Goal: Entertainment & Leisure: Consume media (video, audio)

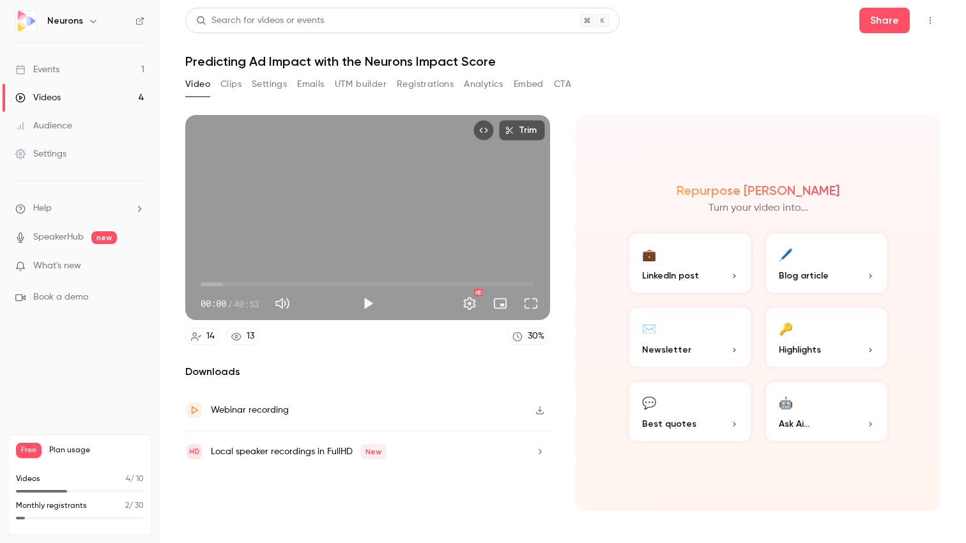
click at [231, 81] on button "Clips" at bounding box center [230, 84] width 21 height 20
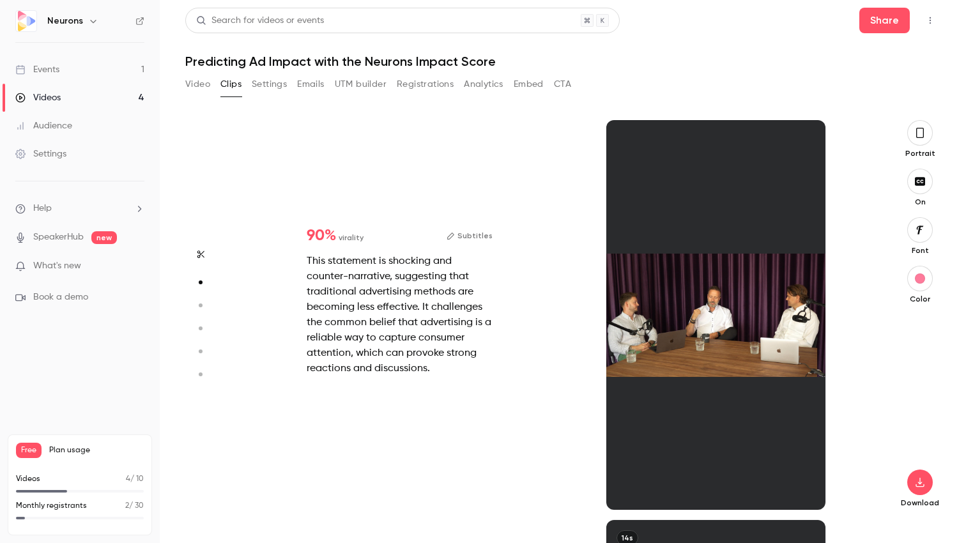
scroll to position [400, 0]
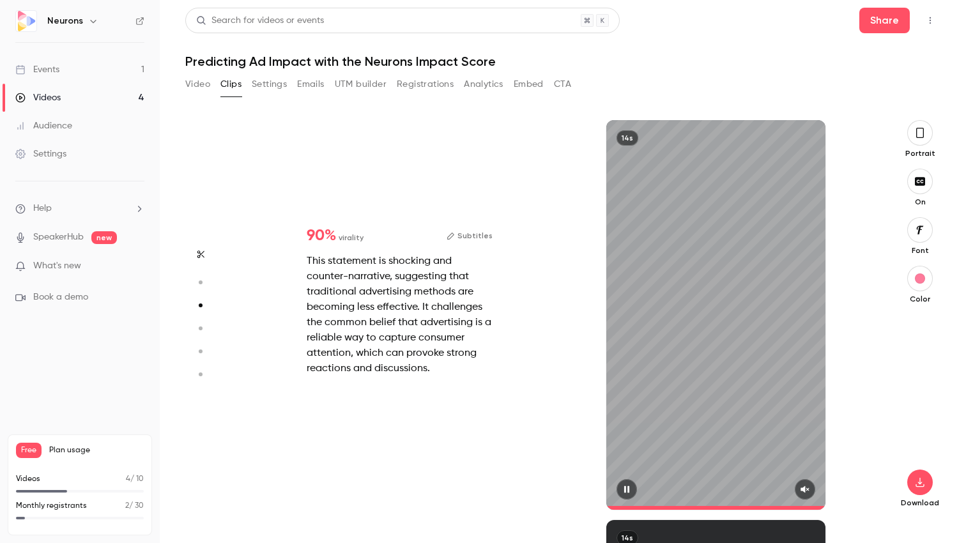
type input "*"
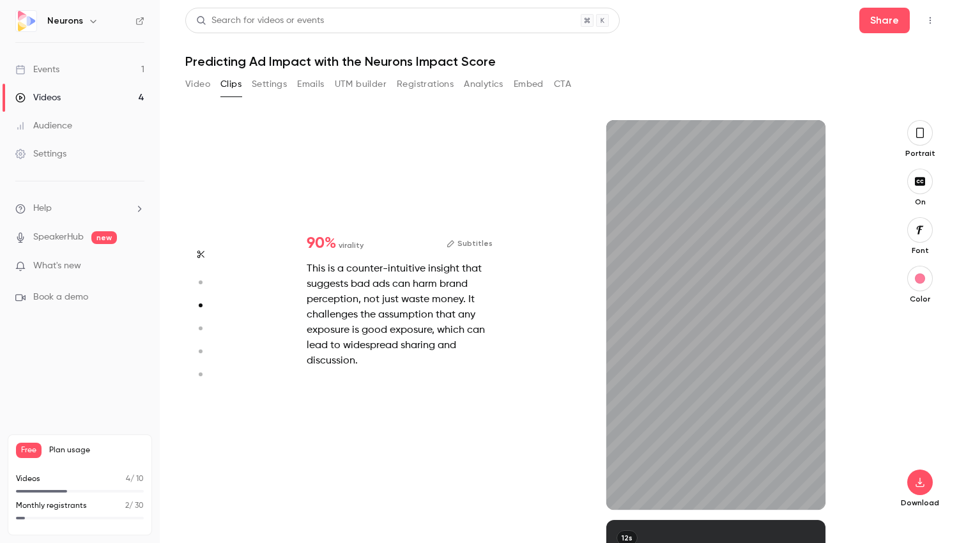
scroll to position [800, 0]
click at [532, 387] on div "90 % virality Subtitles This is a counter-intuitive insight that suggests bad a…" at bounding box center [557, 315] width 632 height 390
type input "*"
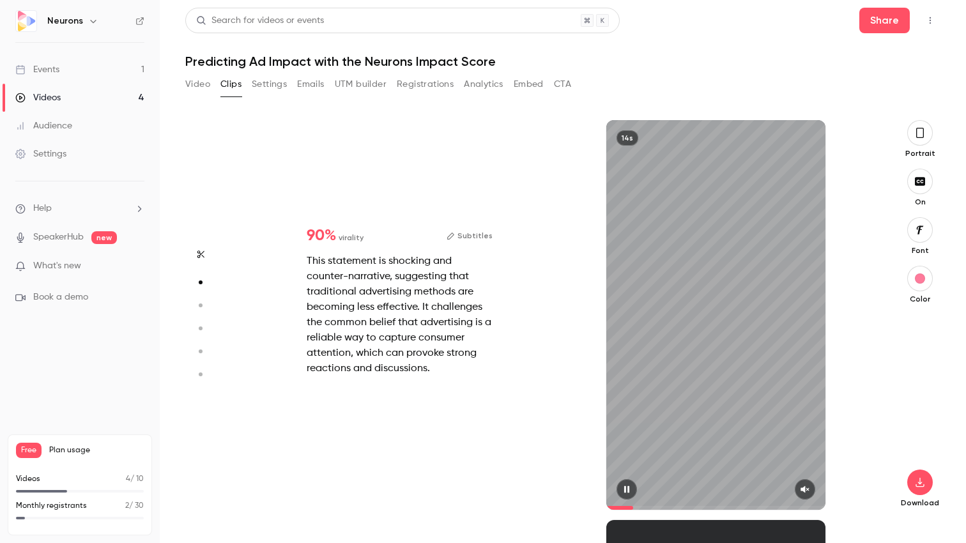
scroll to position [400, 0]
click at [627, 486] on icon "button" at bounding box center [627, 489] width 10 height 9
type input "*"
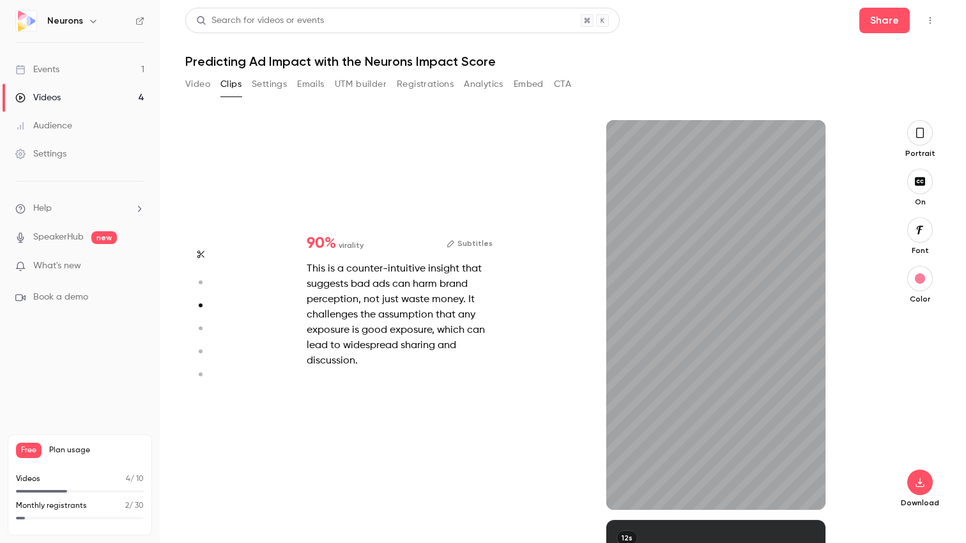
type input "*"
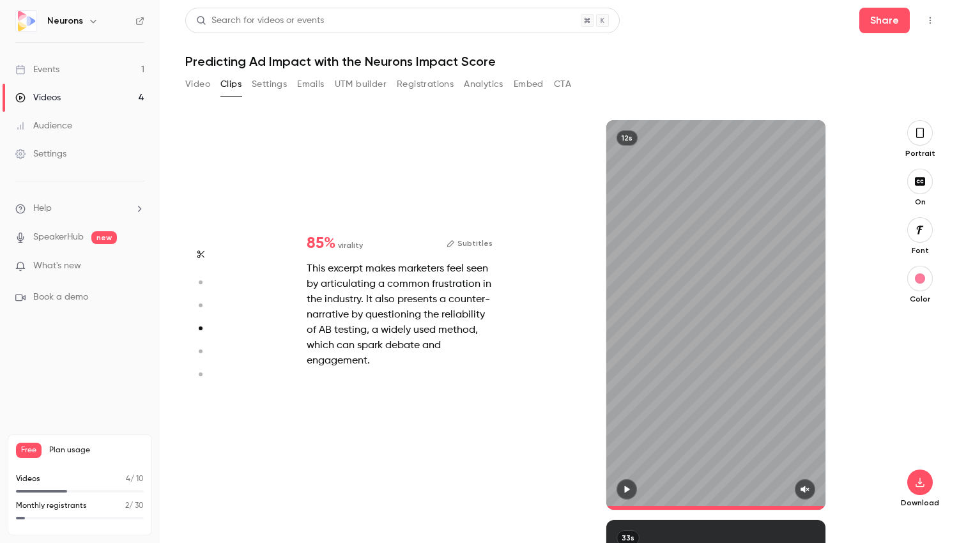
click at [627, 484] on button "button" at bounding box center [627, 489] width 20 height 20
type input "*"
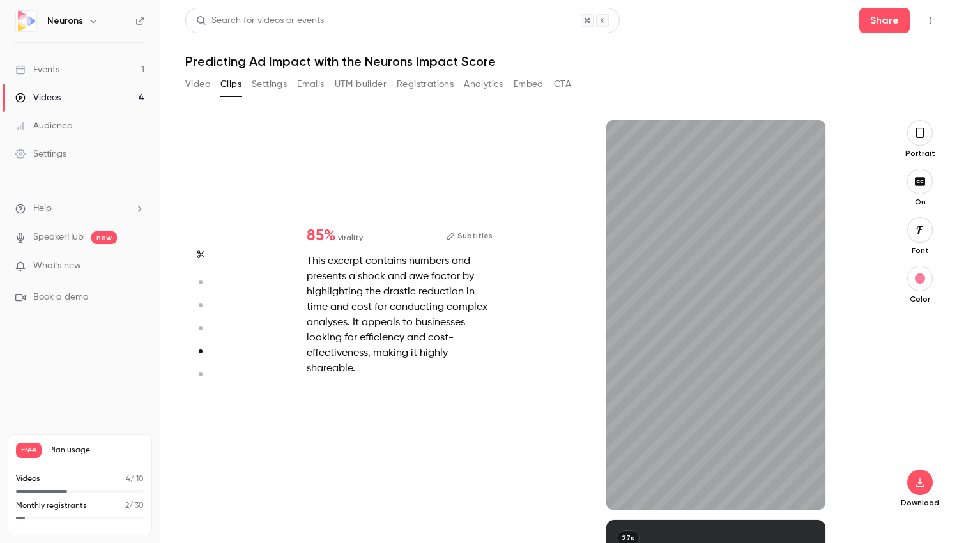
scroll to position [1600, 0]
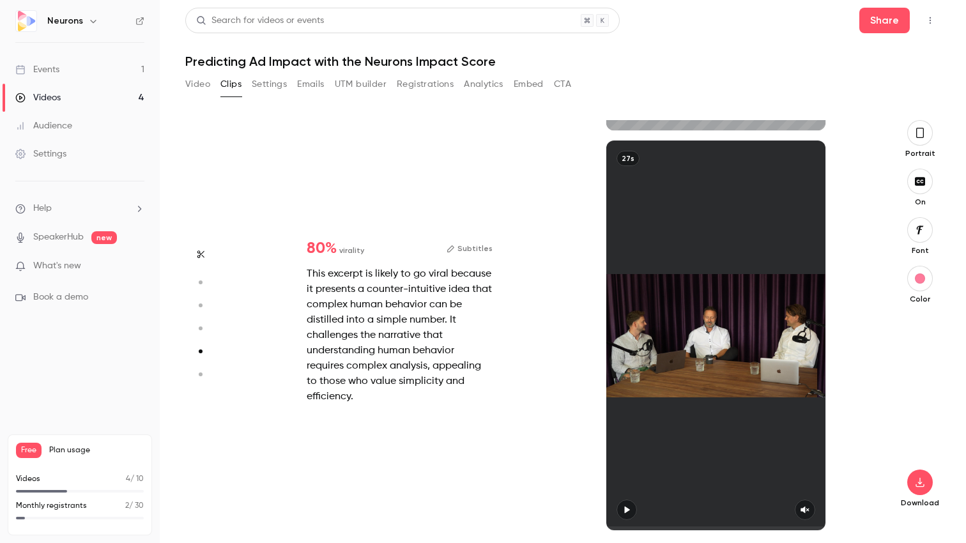
type input "*"
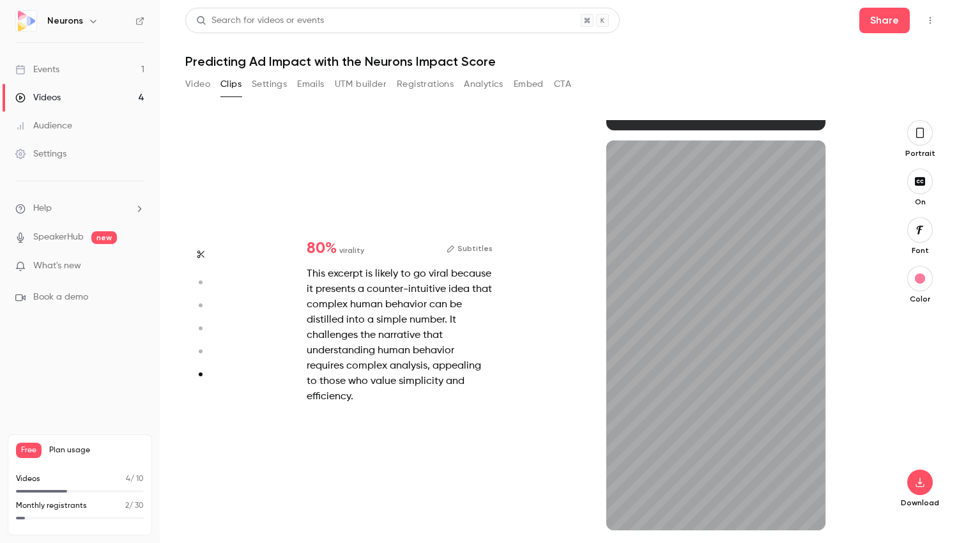
scroll to position [1979, 0]
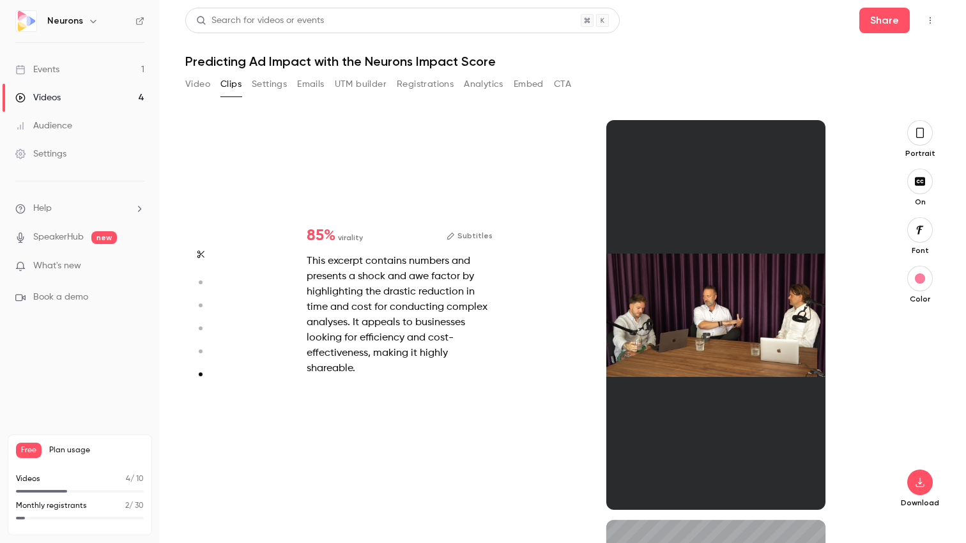
type input "*"
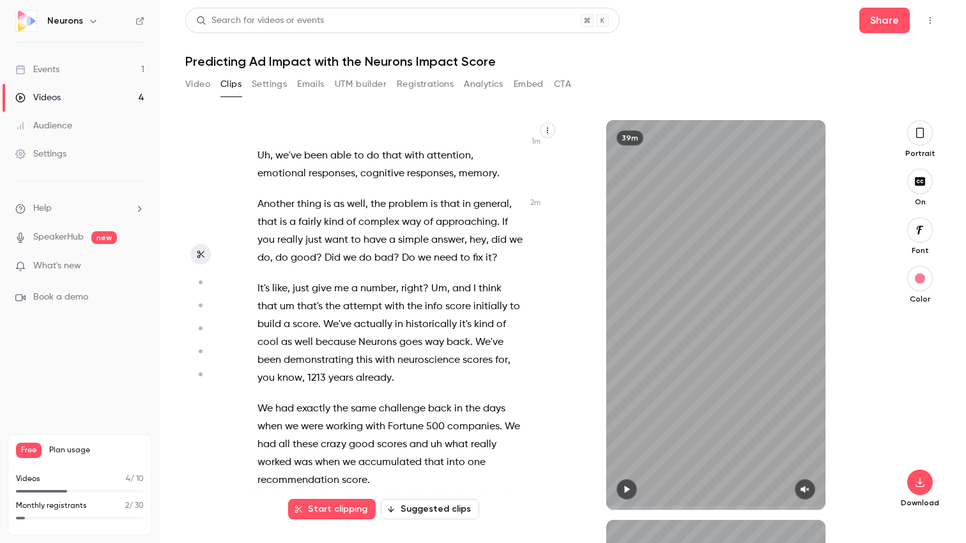
scroll to position [412, 0]
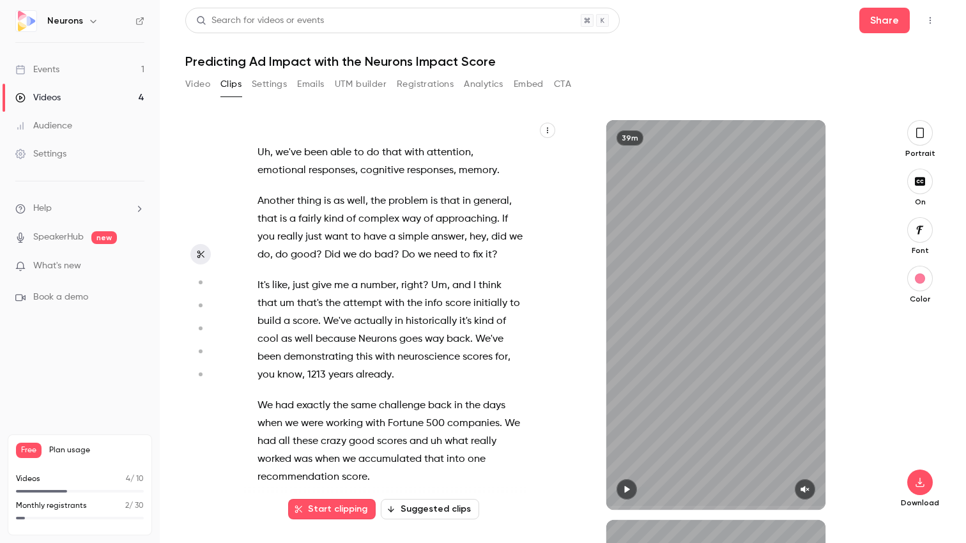
click at [625, 487] on icon "button" at bounding box center [626, 489] width 5 height 7
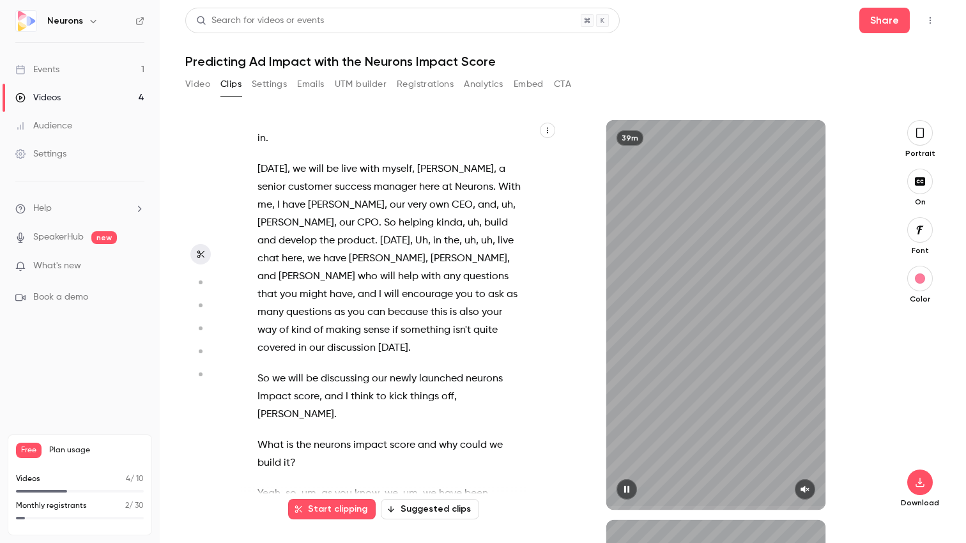
scroll to position [0, 0]
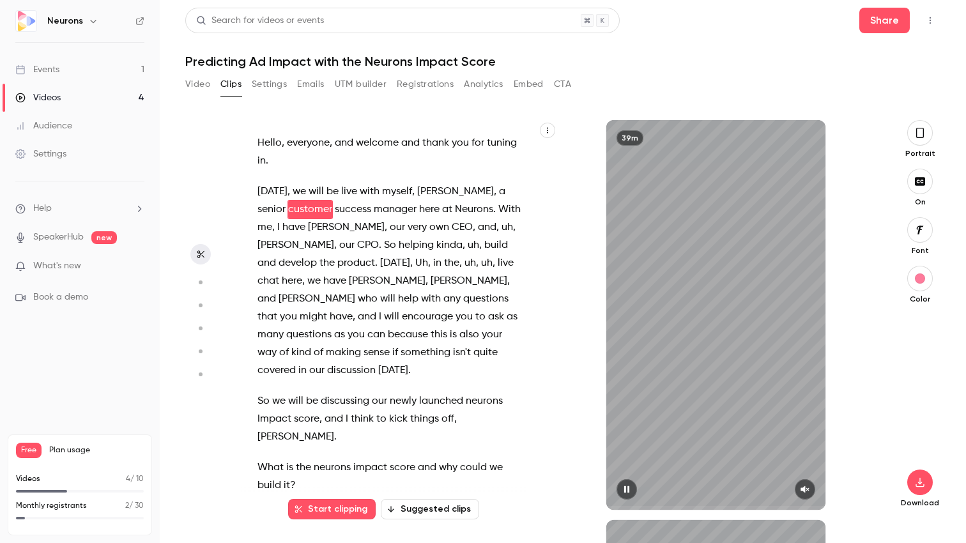
click at [626, 489] on icon "button" at bounding box center [627, 489] width 10 height 9
type input "***"
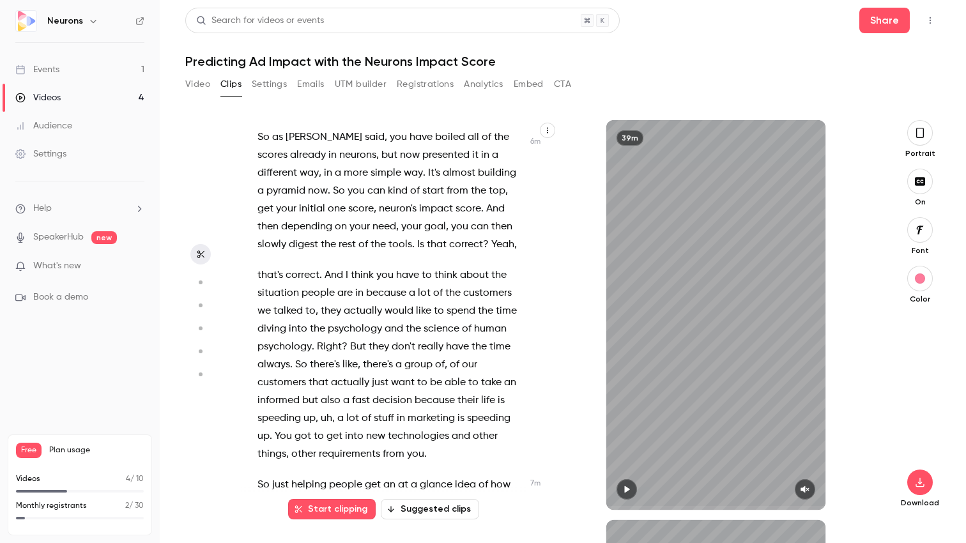
scroll to position [2290, 0]
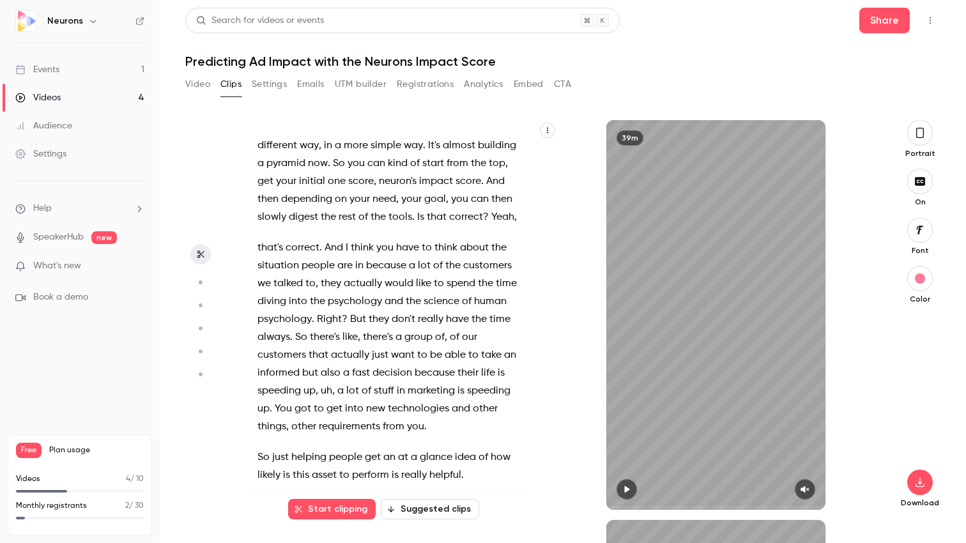
click at [195, 84] on button "Video" at bounding box center [197, 84] width 25 height 20
